Goal: Transaction & Acquisition: Purchase product/service

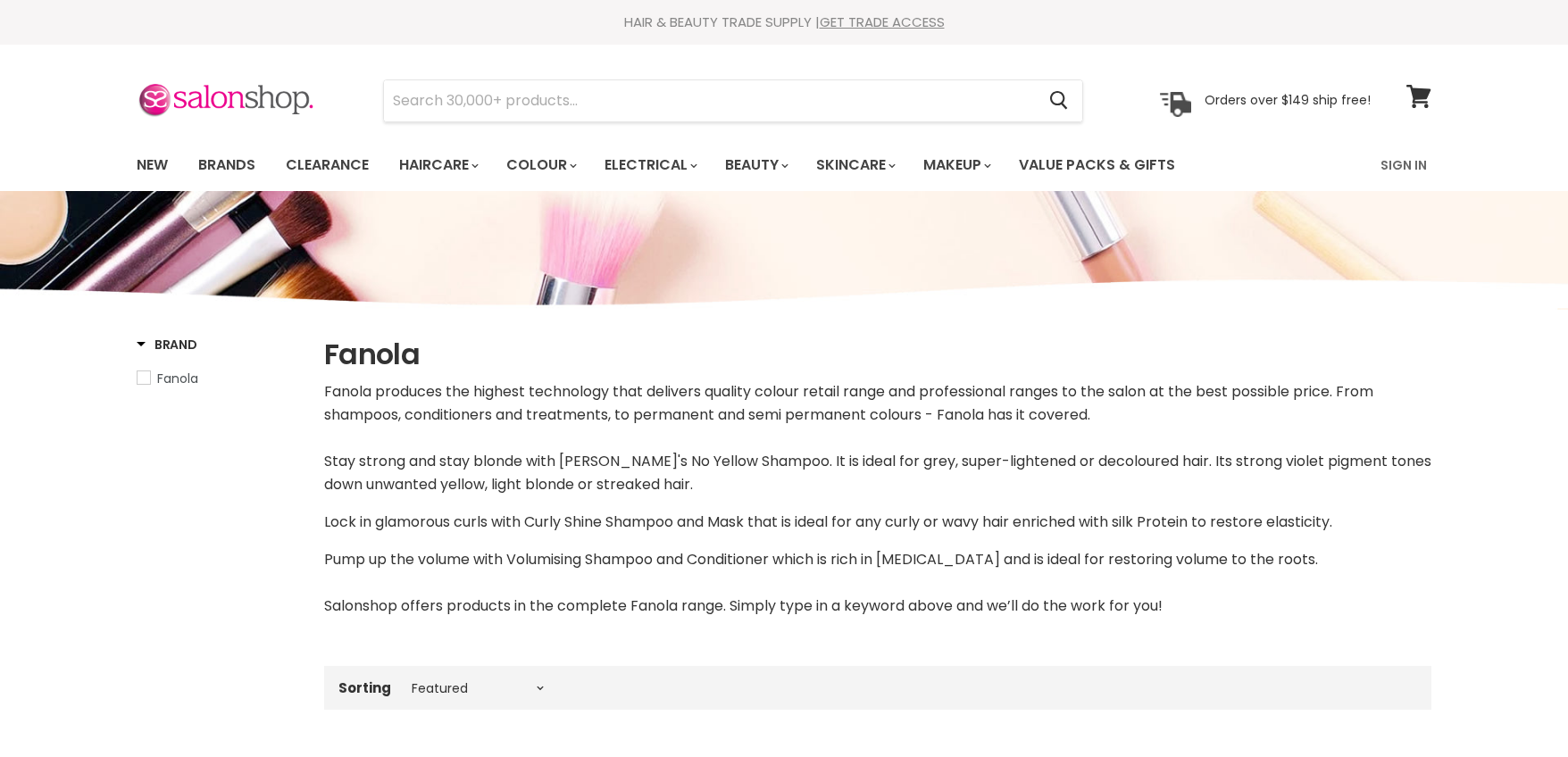
select select "manual"
click at [242, 163] on link "Brands" at bounding box center [227, 165] width 84 height 38
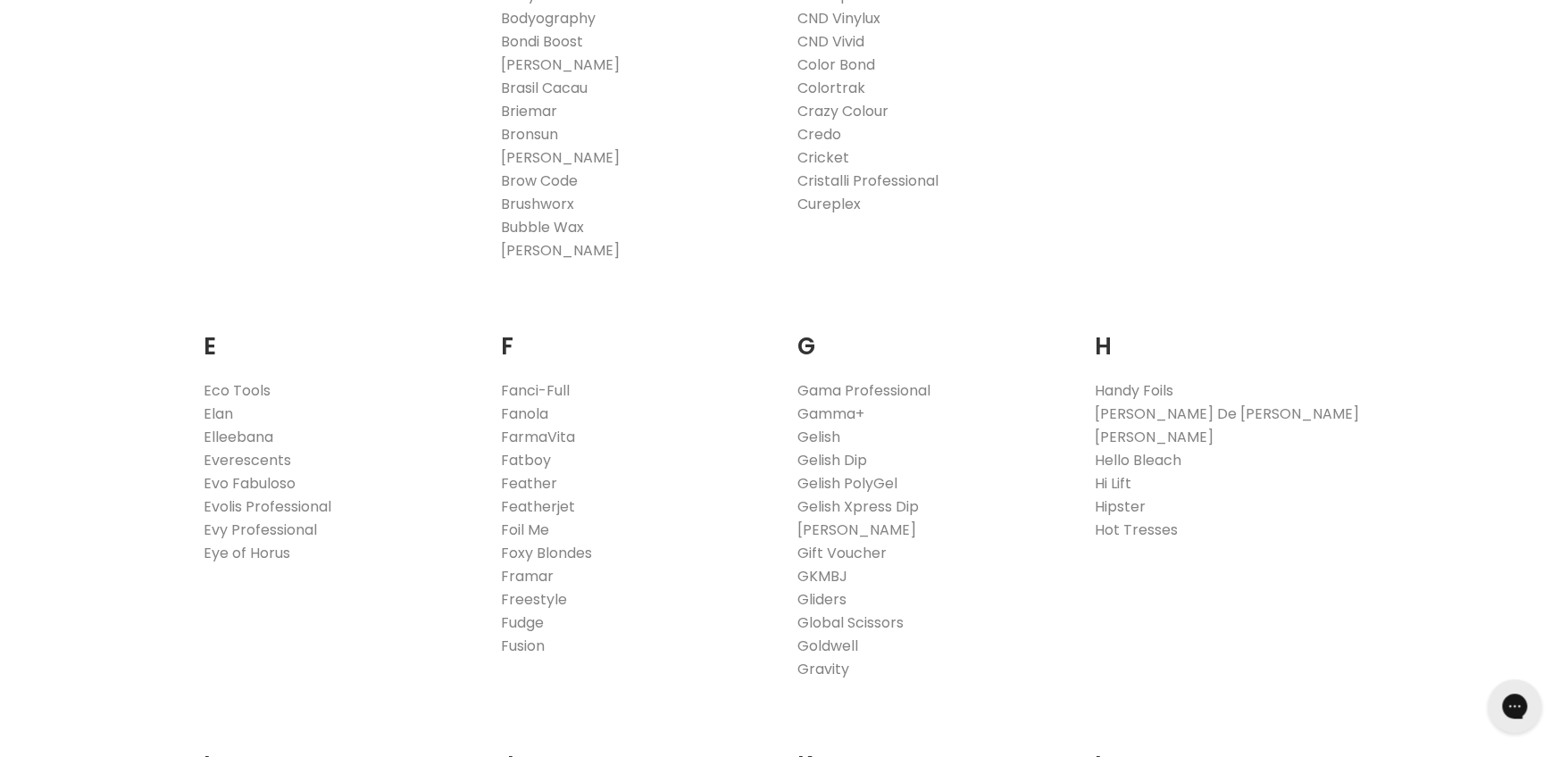
scroll to position [892, 0]
click at [522, 414] on link "Fanola" at bounding box center [524, 413] width 48 height 21
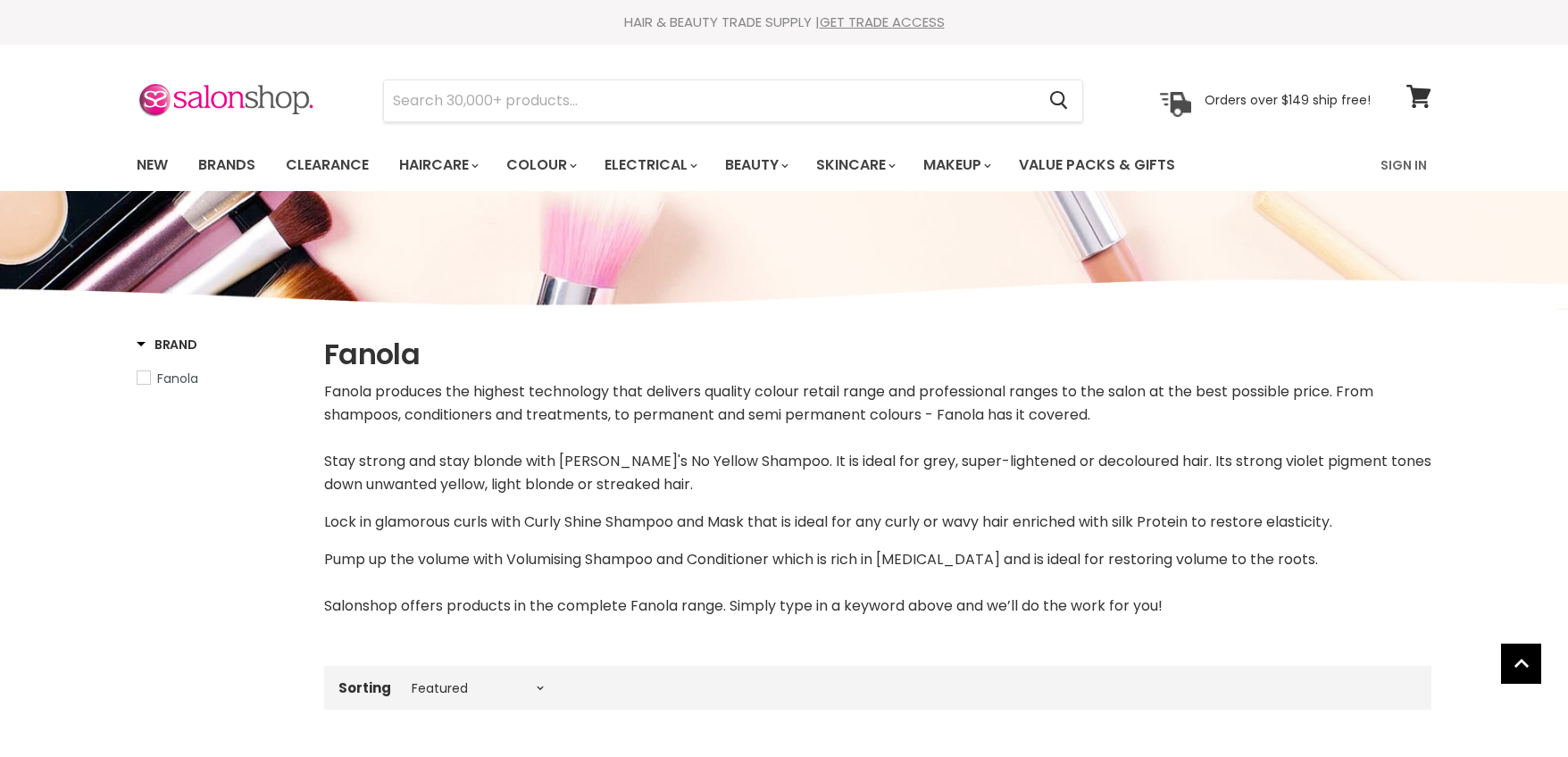
select select "manual"
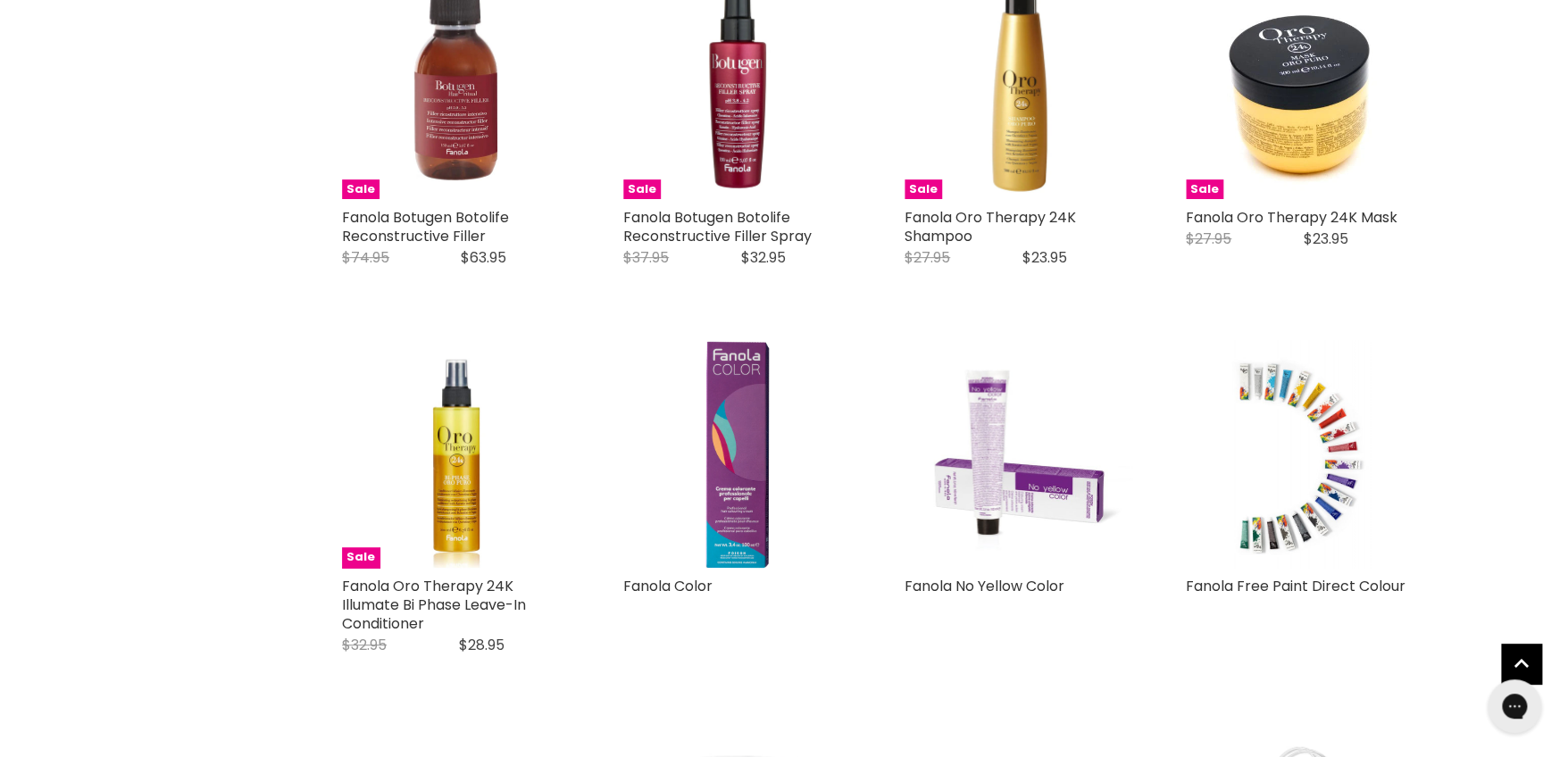
scroll to position [3749, 0]
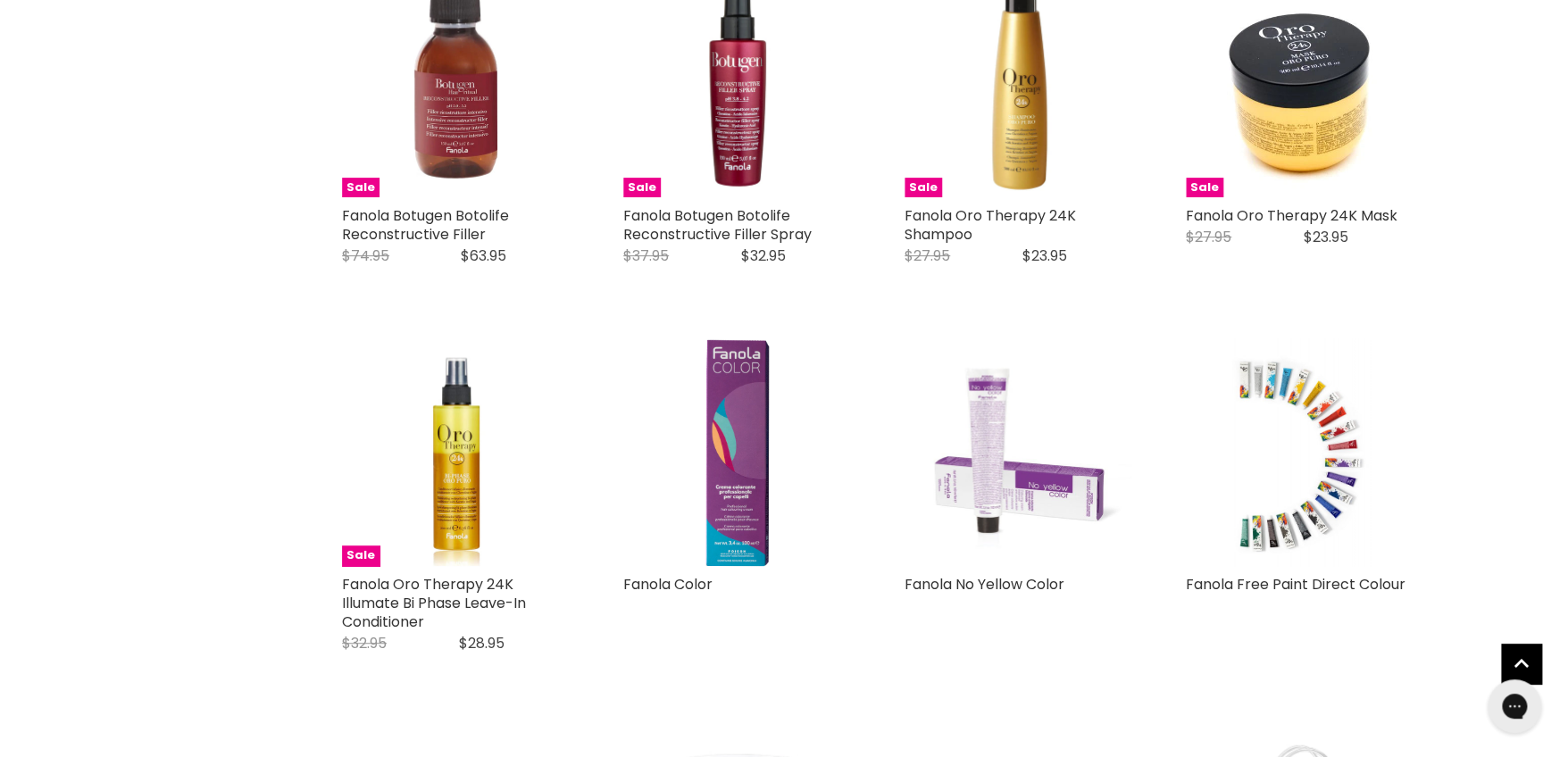
click at [994, 491] on img "Main content" at bounding box center [1019, 452] width 228 height 228
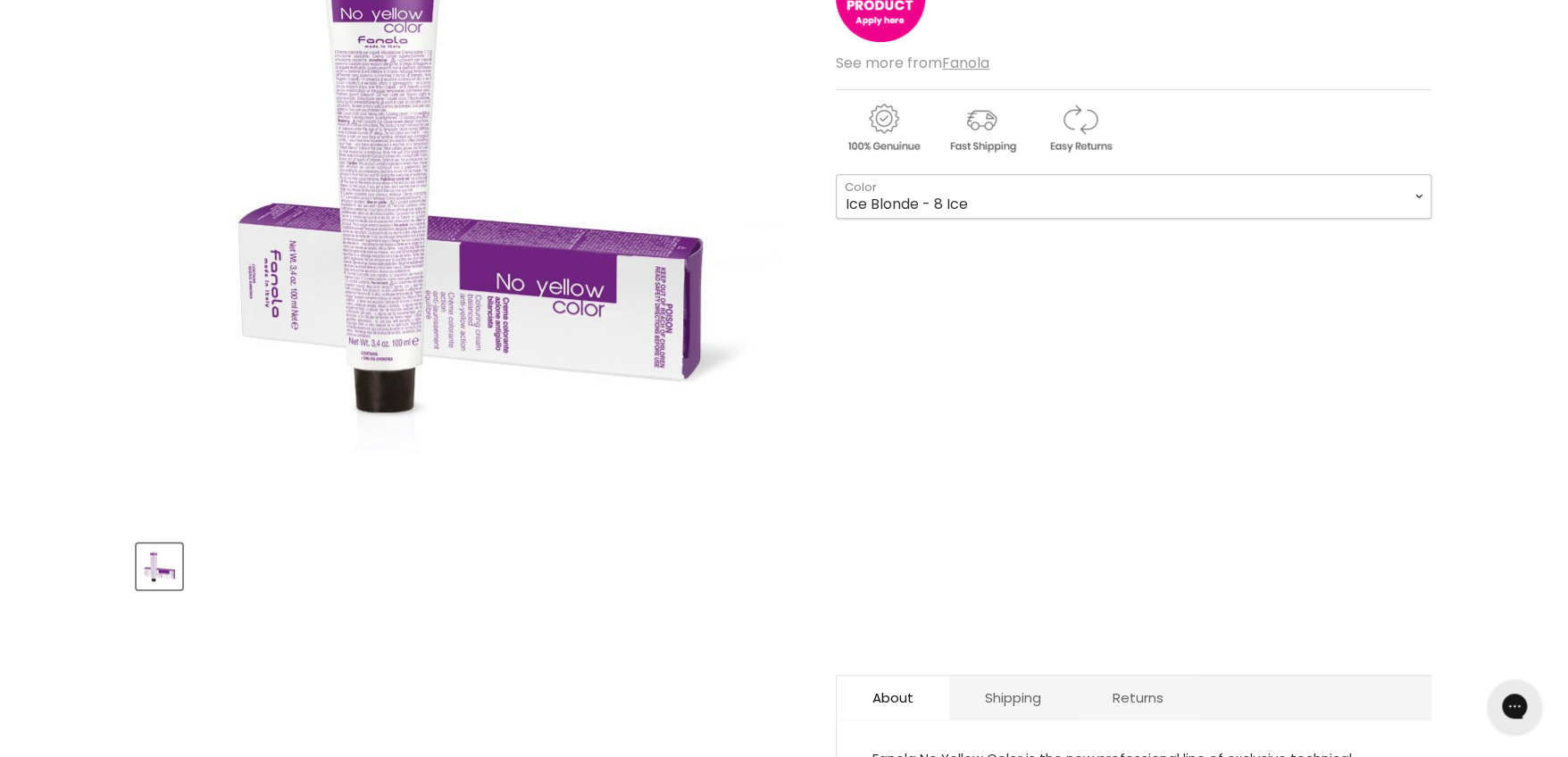
click at [1414, 189] on select "Ice Blonde - 8 Ice Ice Blonde - 9 Ice Ice Blonde - 10 Ice Ice Super Lightener -…" at bounding box center [1133, 196] width 596 height 45
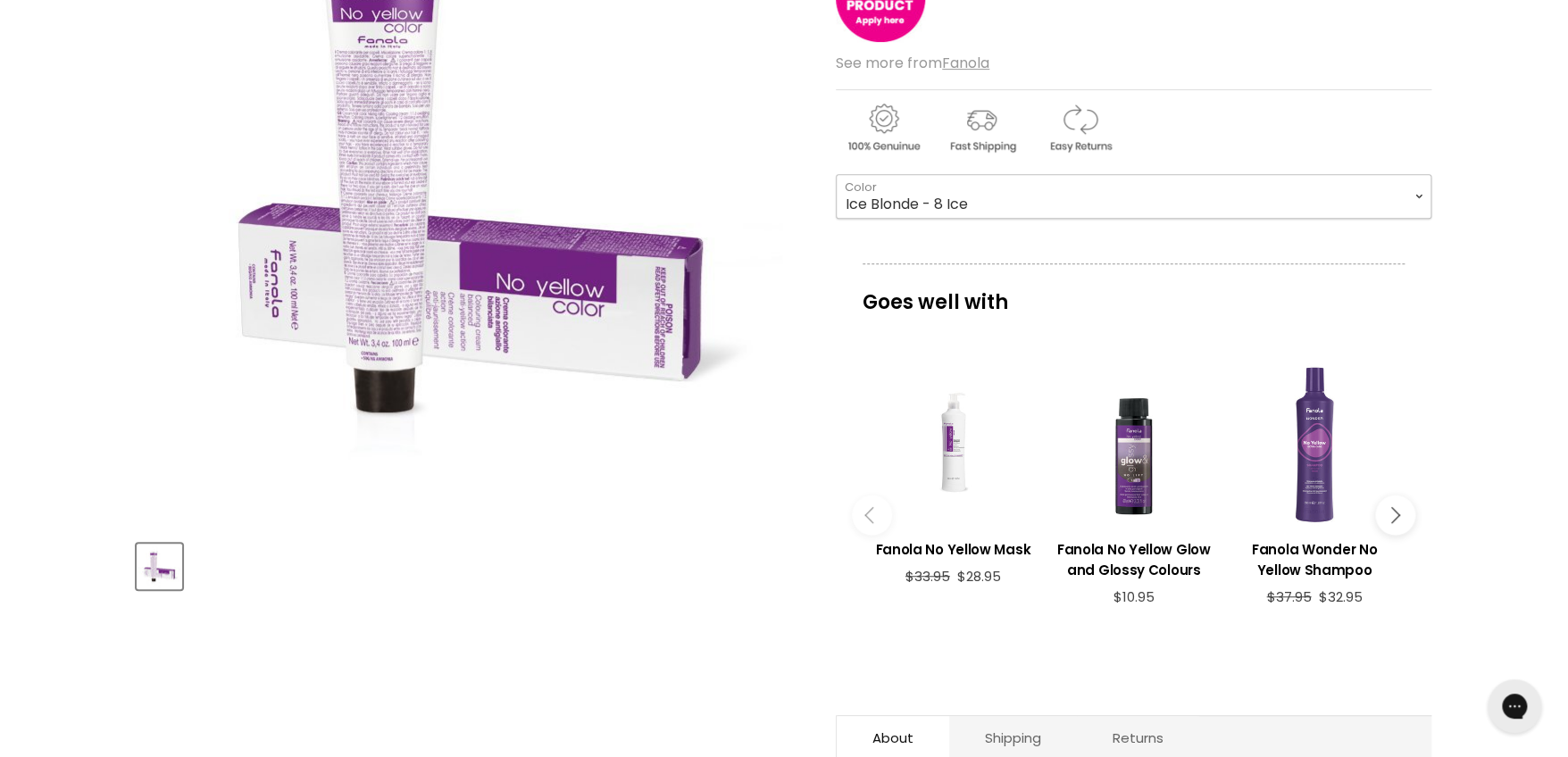
click at [836, 174] on select "Ice Blonde - 8 Ice Ice Blonde - 9 Ice Ice Blonde - 10 Ice Ice Super Lightener -…" at bounding box center [1133, 196] width 596 height 45
select select "Colour Toner - [PERSON_NAME]"
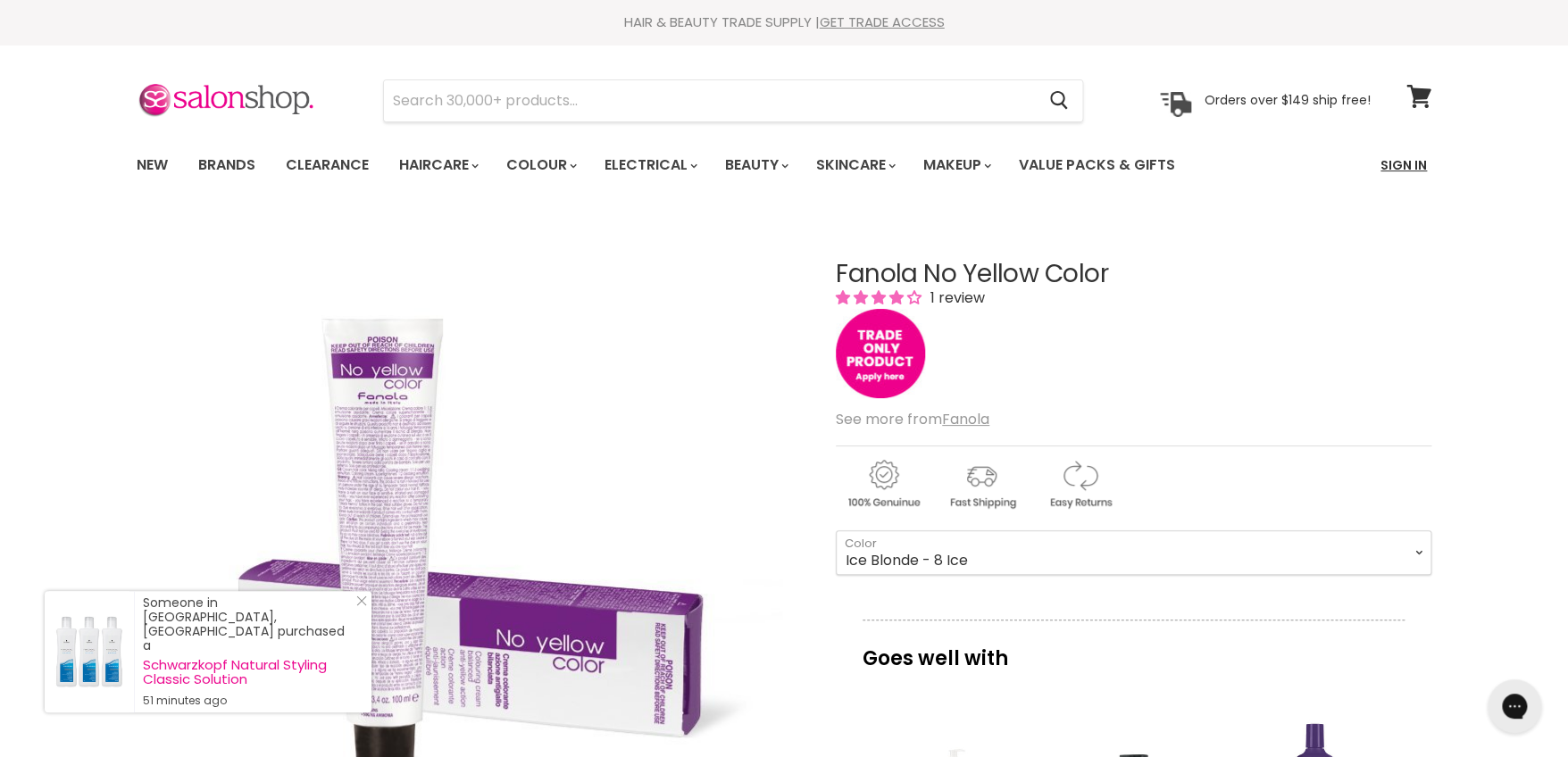
click at [1411, 162] on link "Sign In" at bounding box center [1403, 165] width 67 height 38
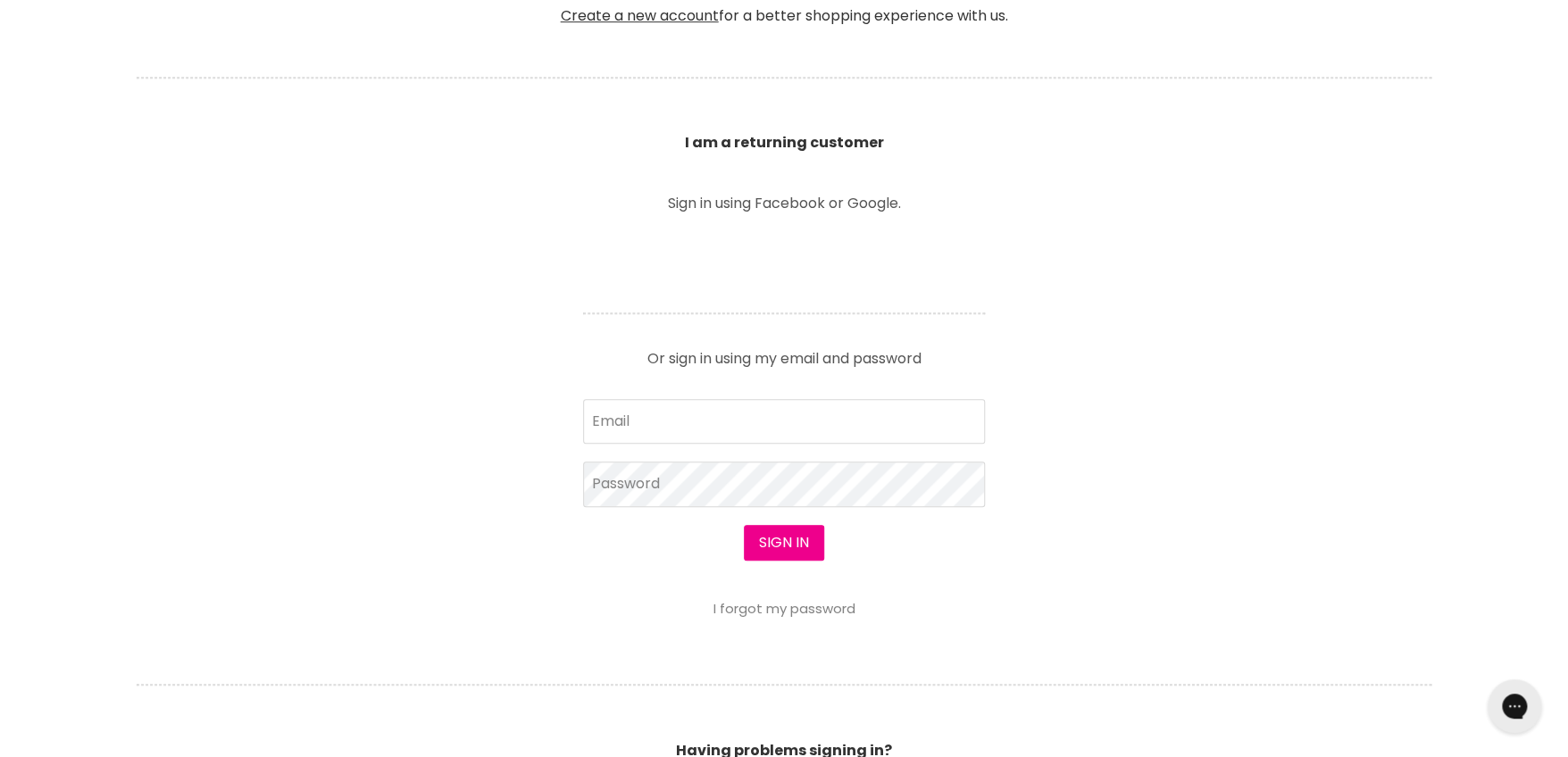
scroll to position [536, 0]
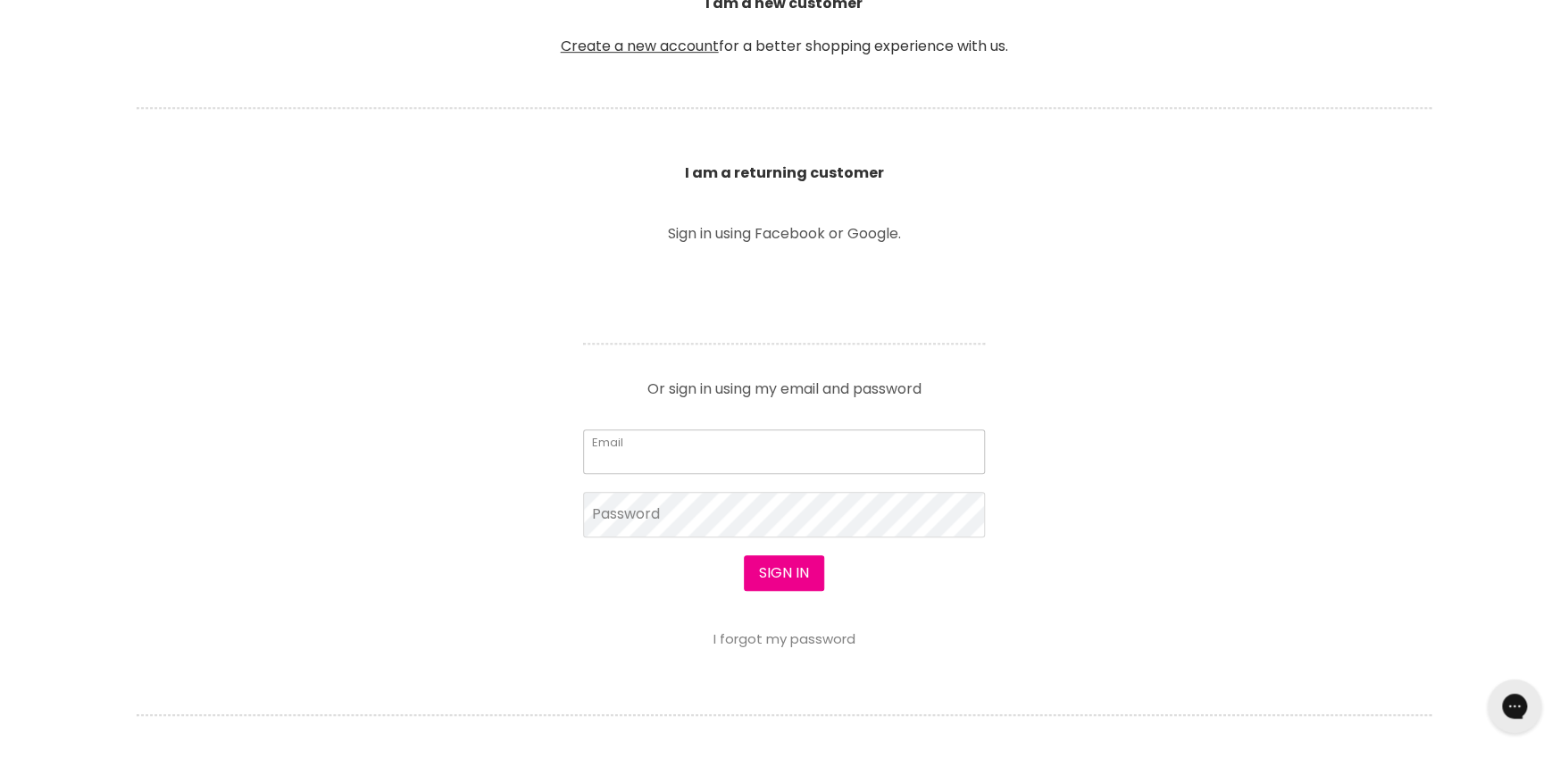
click at [656, 446] on input "Email" at bounding box center [783, 451] width 401 height 45
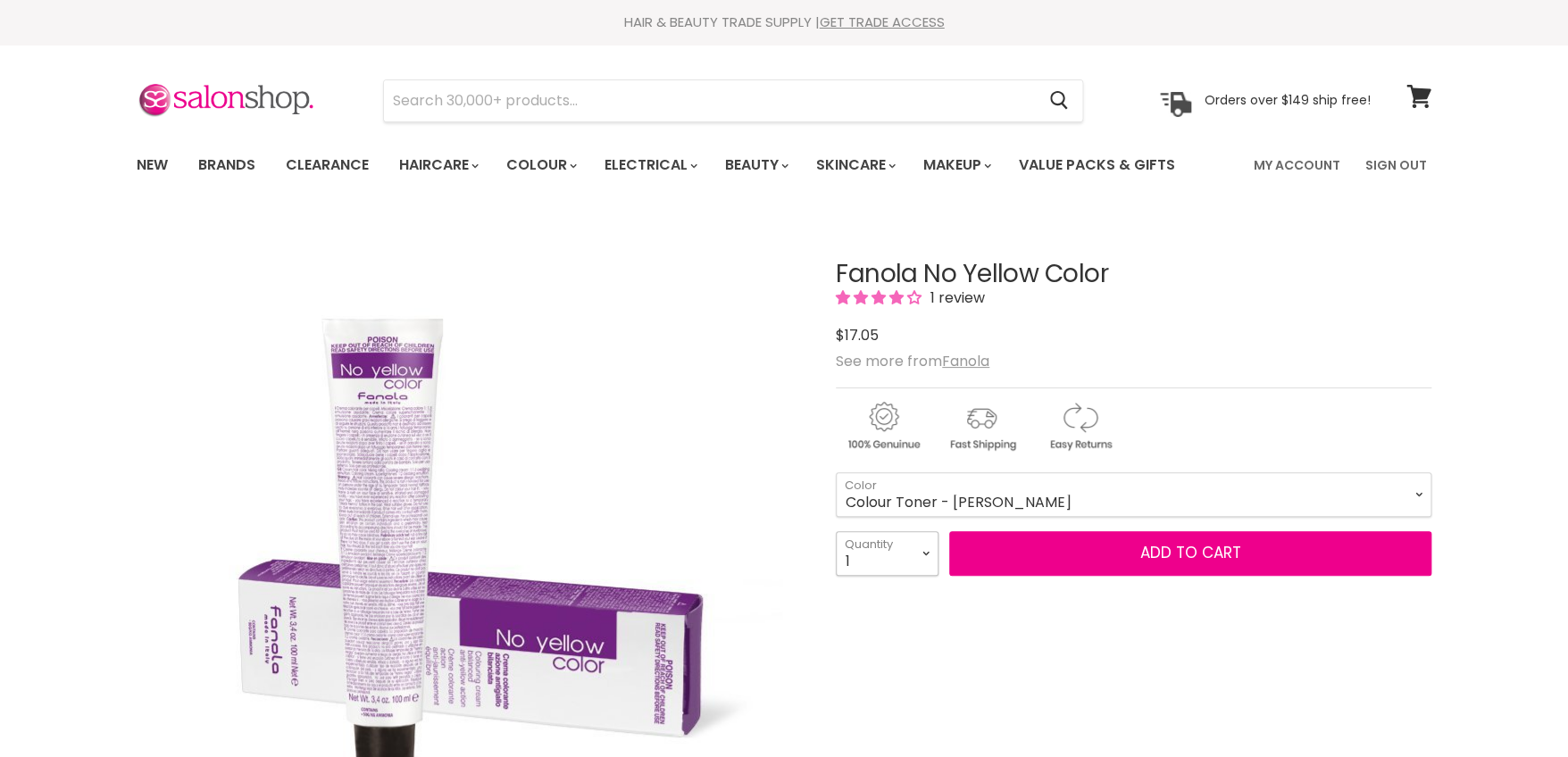
click at [925, 555] on select "1 2 3 4 5 6 7 8 9 10+" at bounding box center [887, 553] width 103 height 45
select select "2"
click at [836, 531] on select "1 2 3 4 5 6 7 8 9 10+" at bounding box center [887, 553] width 103 height 45
type input "2"
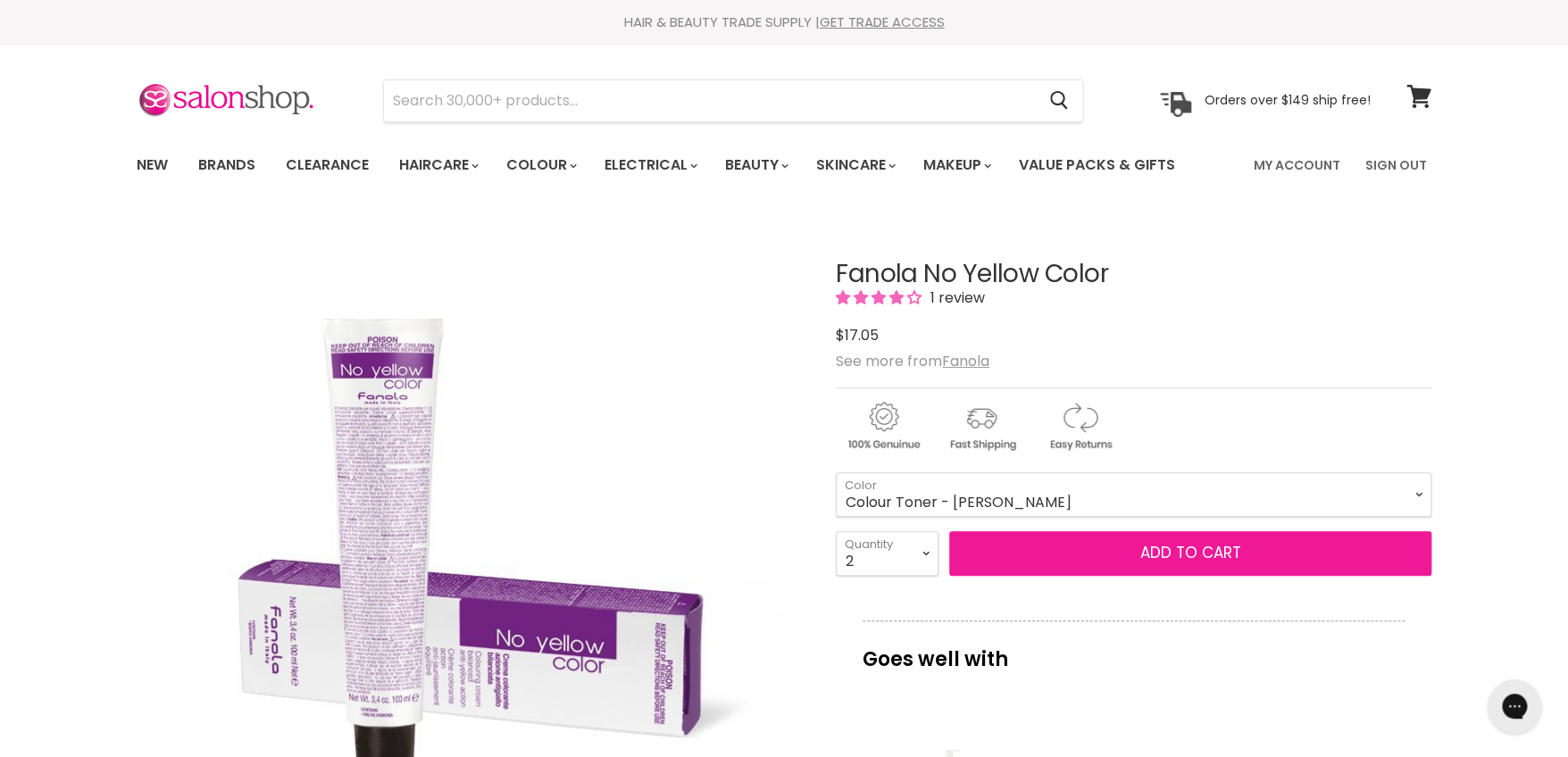
click at [1101, 564] on button "Add to cart" at bounding box center [1190, 553] width 483 height 45
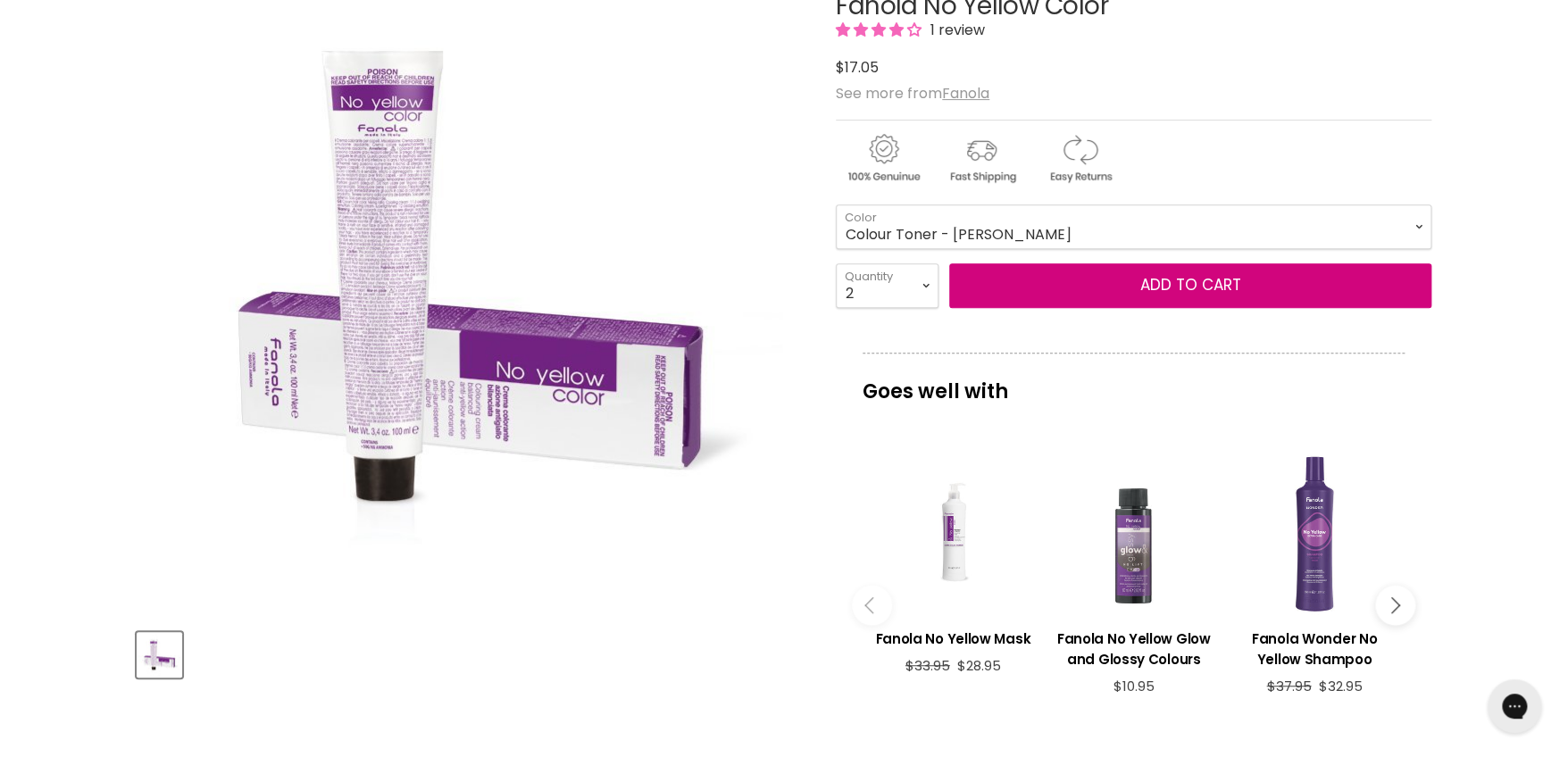
scroll to position [268, 0]
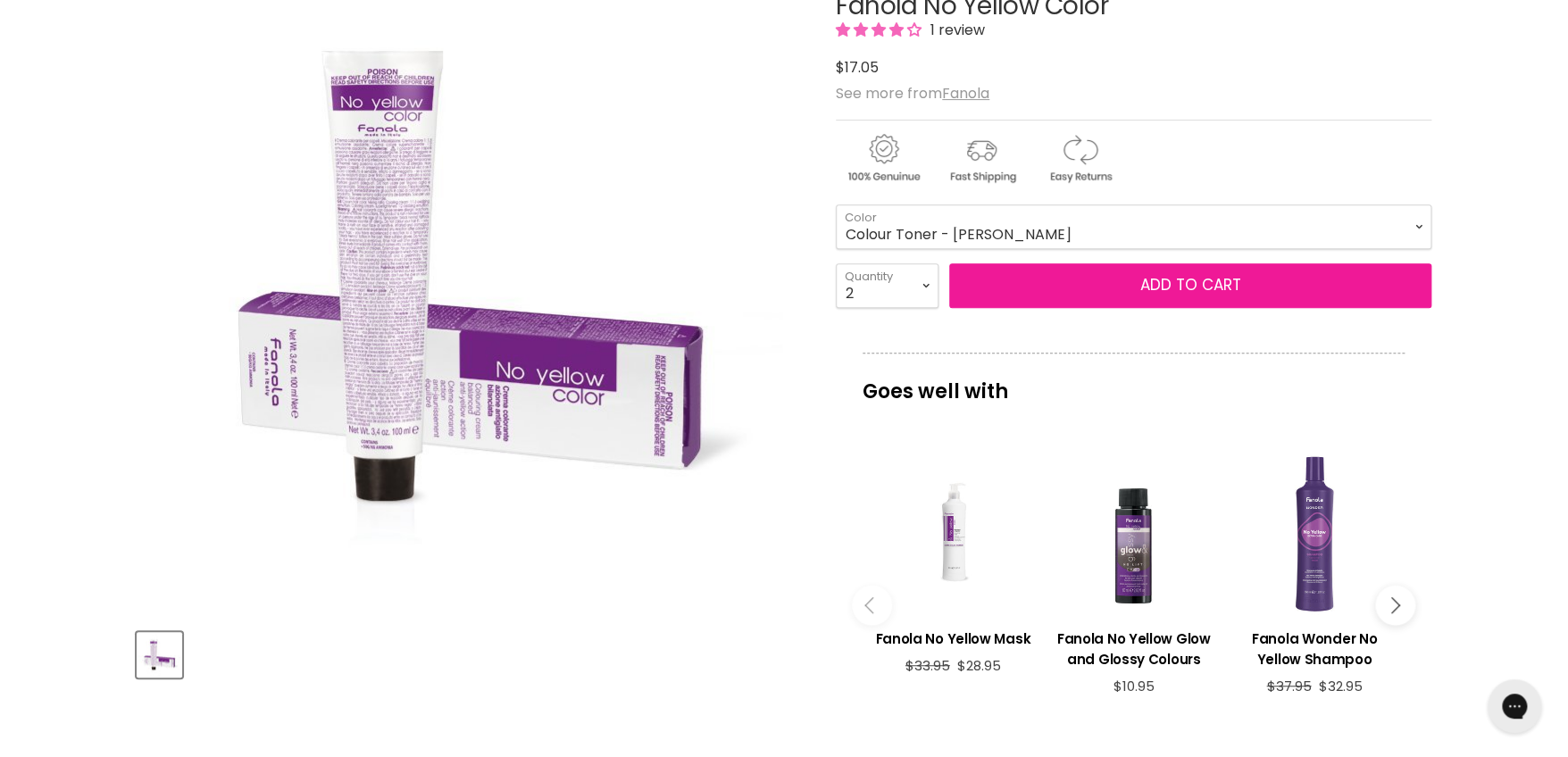
click at [1098, 275] on button "Add to cart" at bounding box center [1190, 285] width 483 height 45
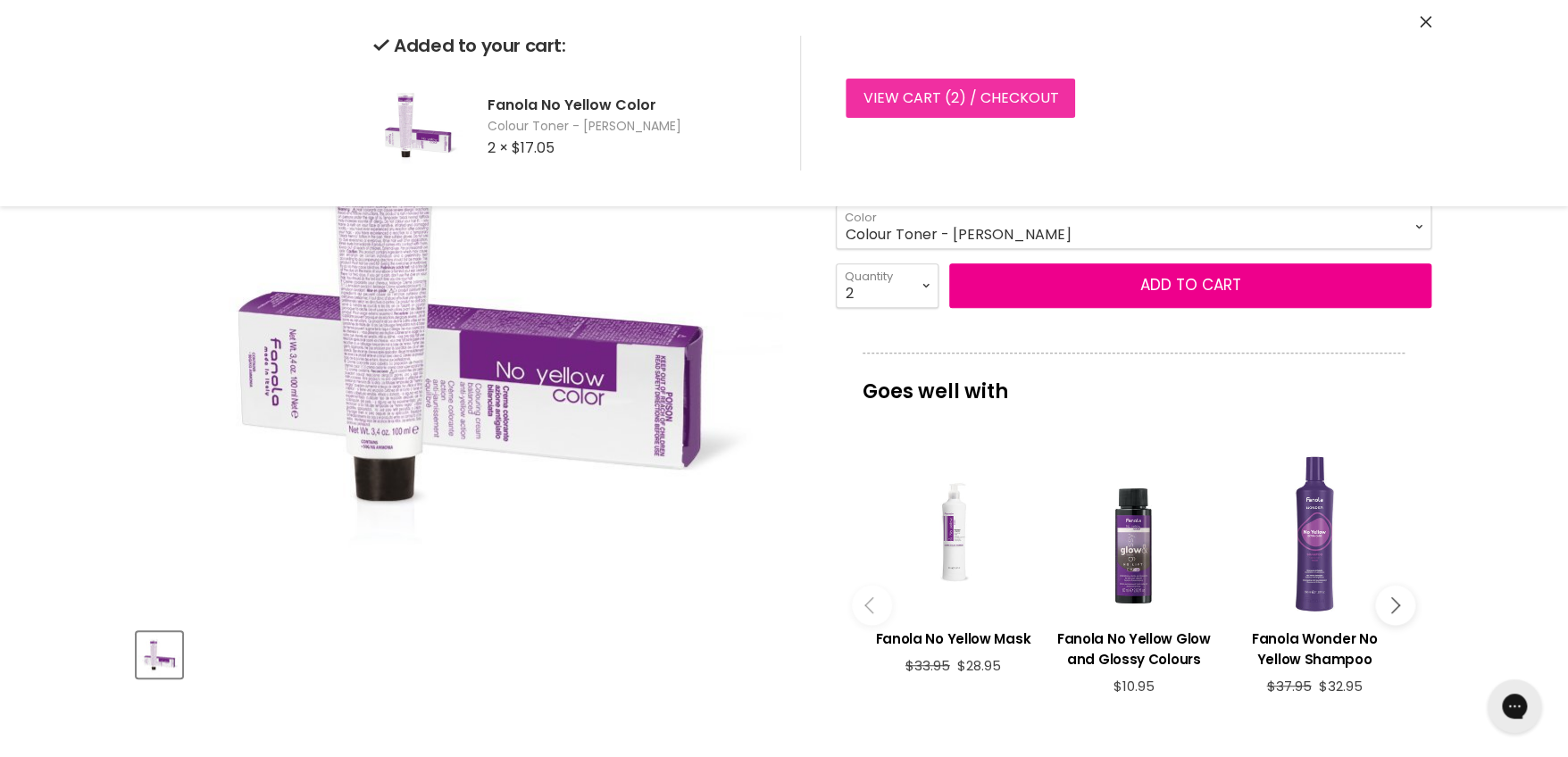
click at [955, 96] on span "2" at bounding box center [954, 97] width 8 height 21
